Goal: Task Accomplishment & Management: Use online tool/utility

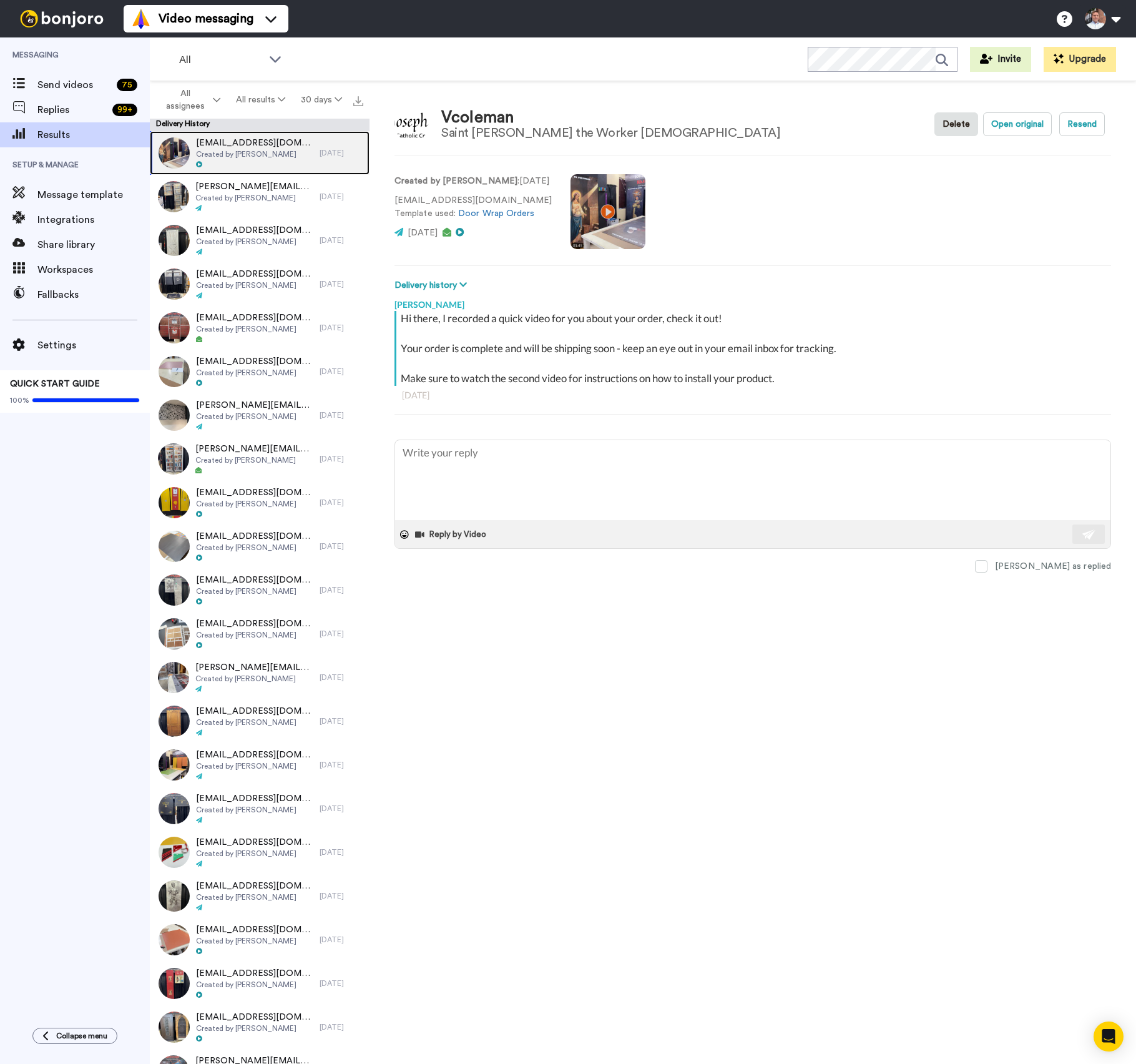
click at [301, 159] on div "[EMAIL_ADDRESS][DOMAIN_NAME] Created by [PERSON_NAME]" at bounding box center [234, 153] width 170 height 44
type textarea "x"
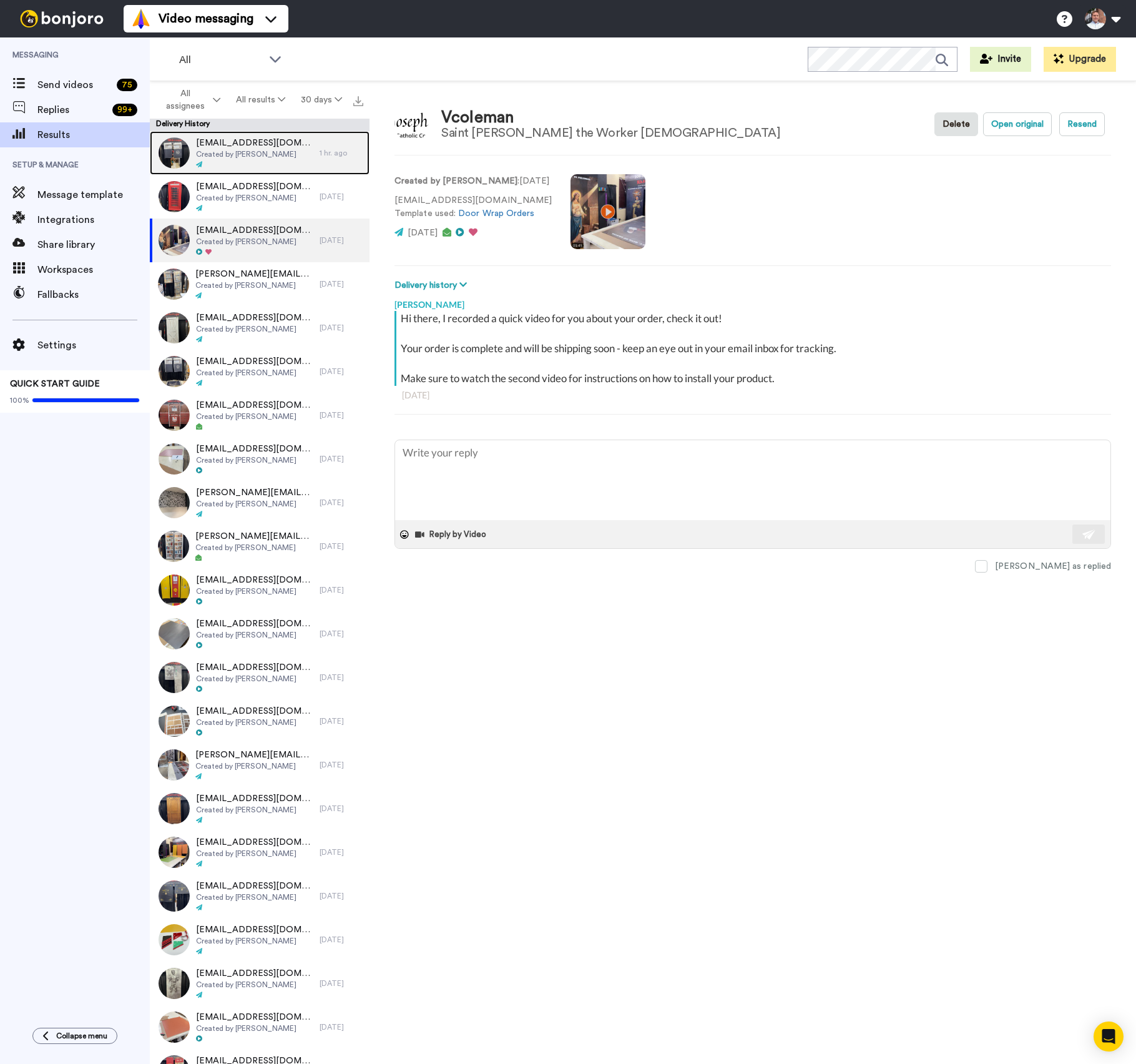
click at [300, 159] on div "allyrock940@gmail.com Created by Randy Miller" at bounding box center [234, 153] width 170 height 44
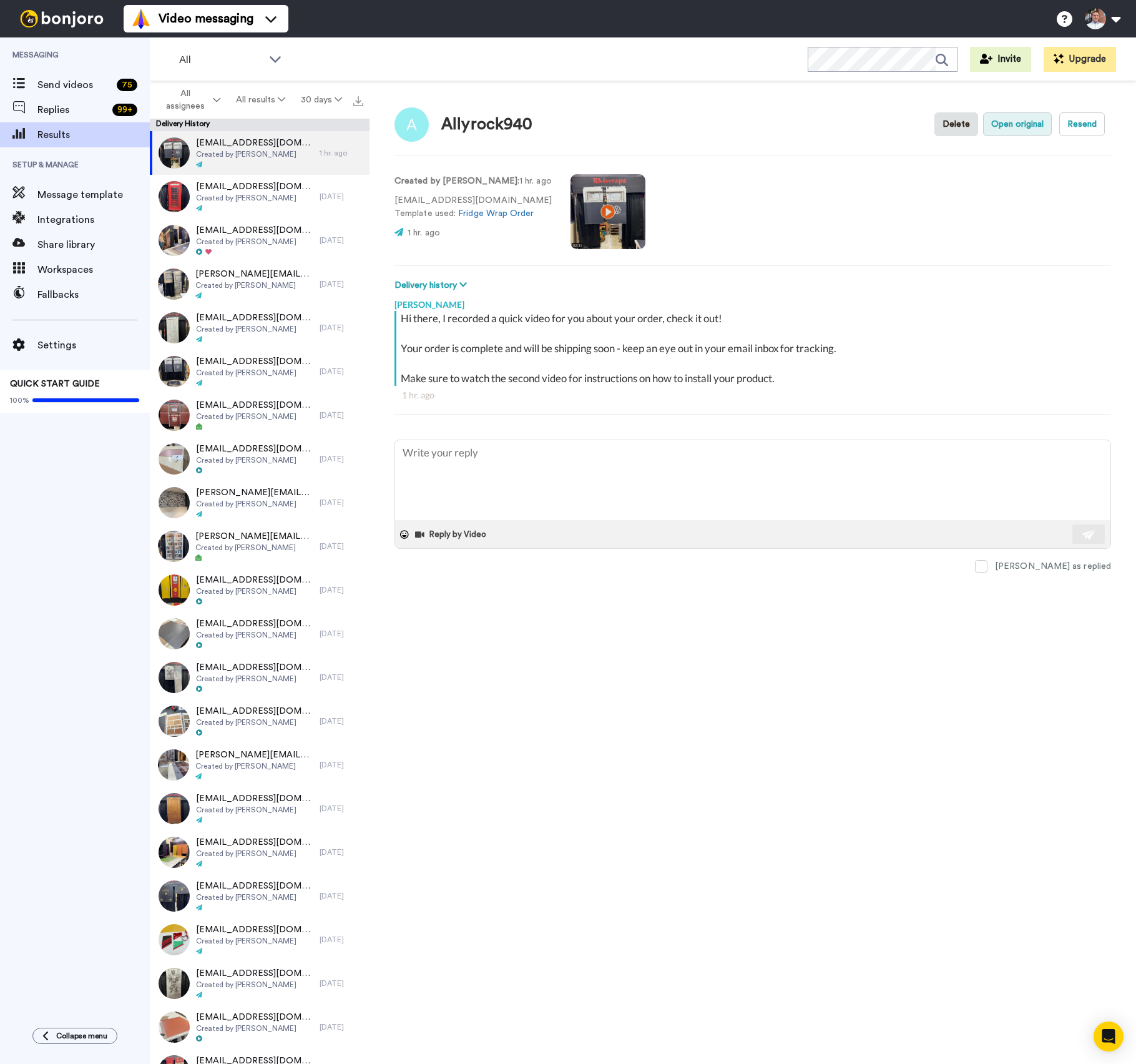
click at [1019, 121] on button "Open original" at bounding box center [1017, 124] width 69 height 24
click at [229, 149] on span "Created by [PERSON_NAME]" at bounding box center [254, 154] width 117 height 10
click at [1019, 132] on button "Open original" at bounding box center [1017, 124] width 69 height 24
type textarea "x"
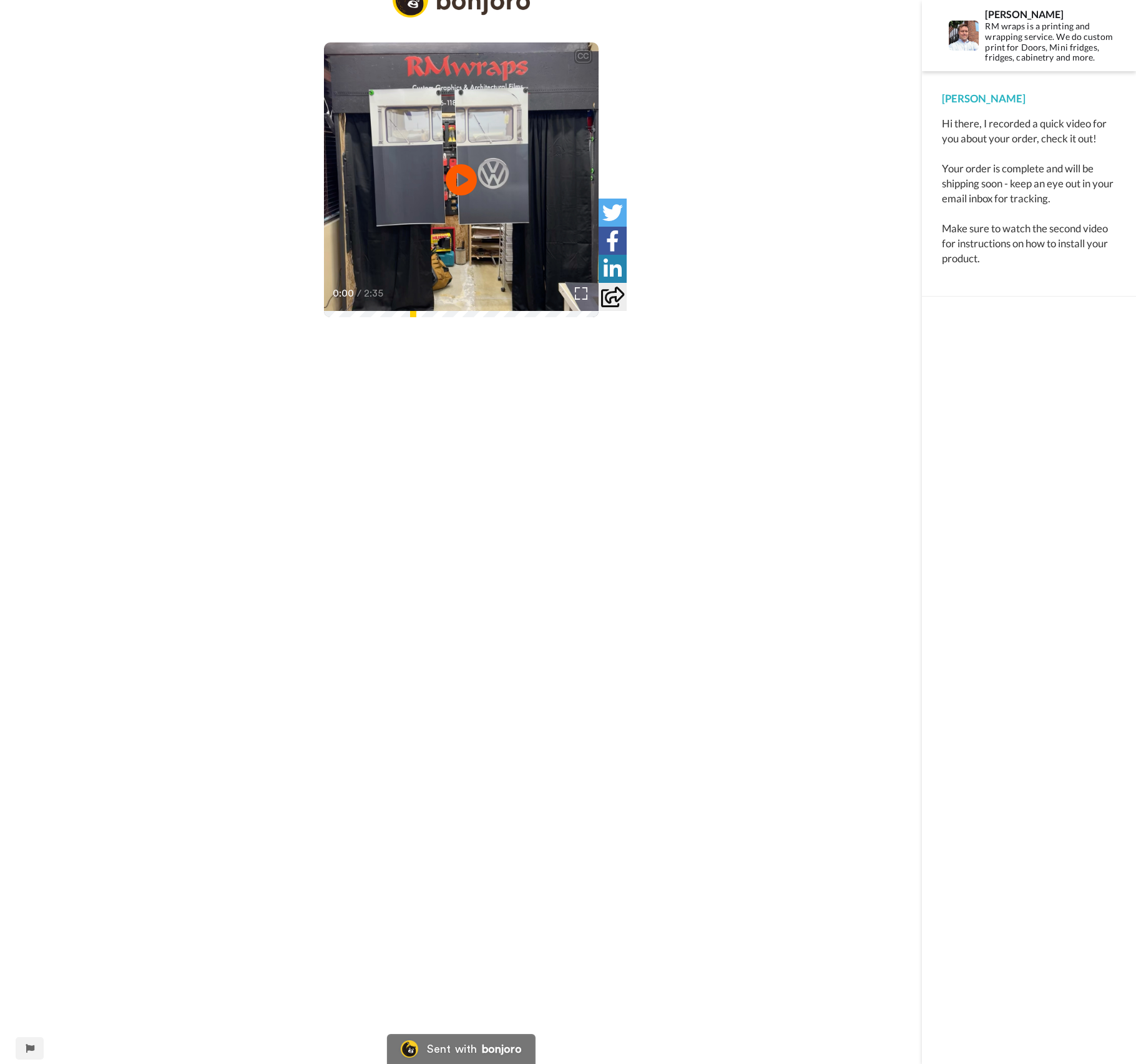
scroll to position [111, 0]
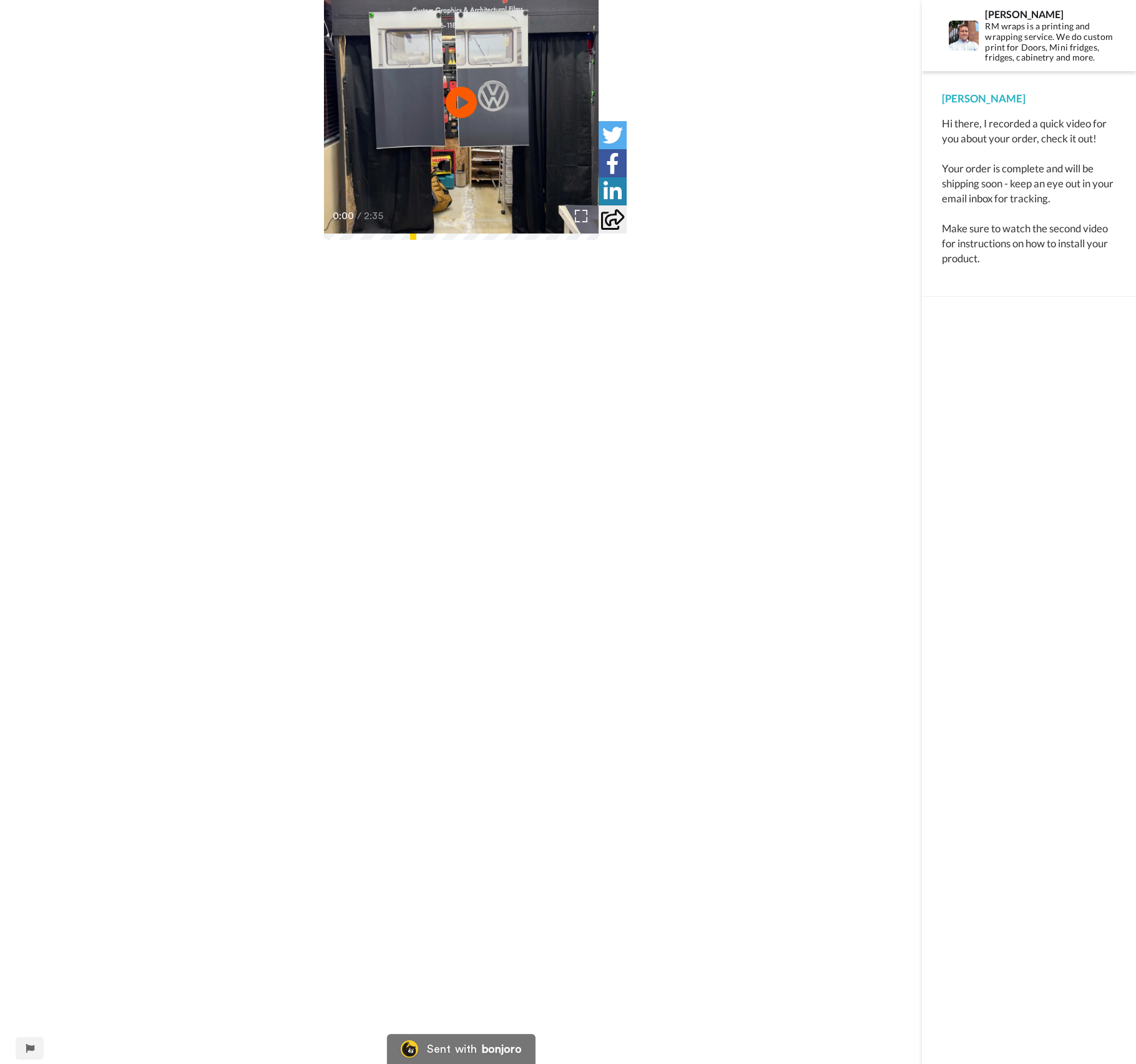
click at [694, 912] on div "CC Play/Pause 0:00 / 2:35" at bounding box center [461, 484] width 922 height 1159
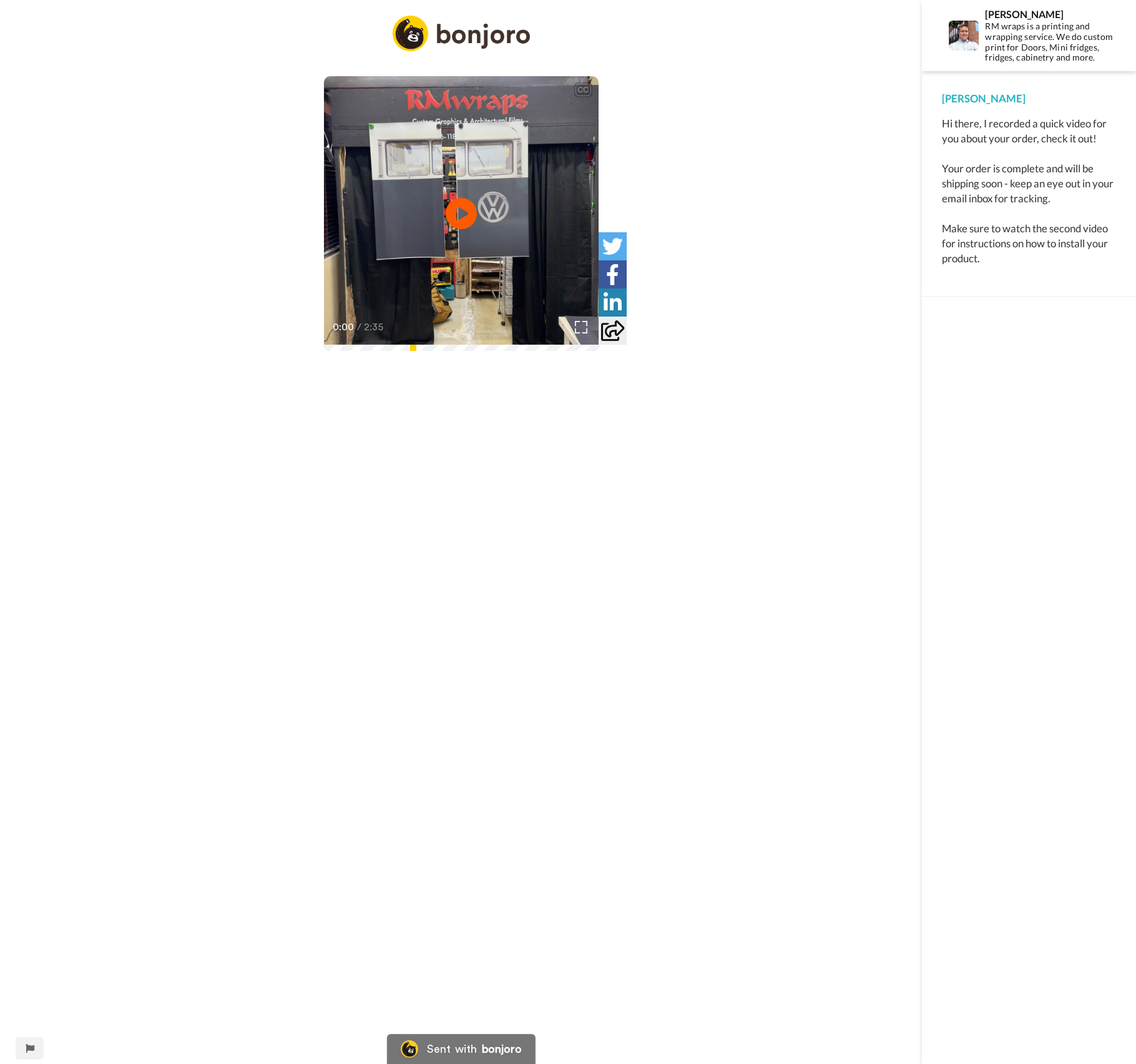
scroll to position [111, 0]
